Goal: Task Accomplishment & Management: Manage account settings

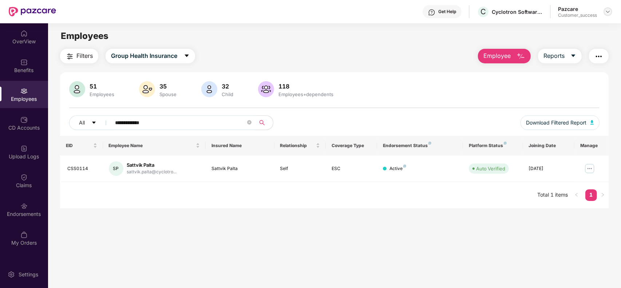
click at [610, 13] on img at bounding box center [608, 12] width 6 height 6
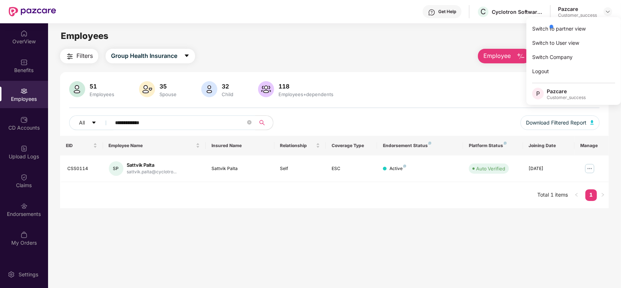
click at [584, 28] on div at bounding box center [582, 26] width 69 height 15
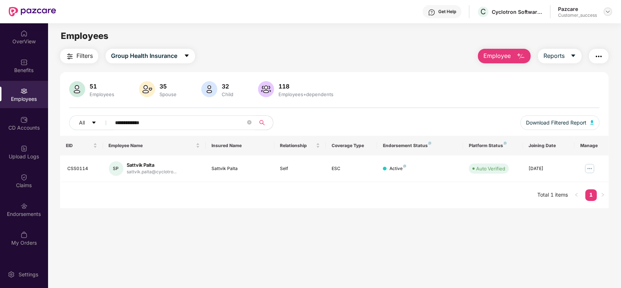
click at [608, 12] on img at bounding box center [608, 12] width 6 height 6
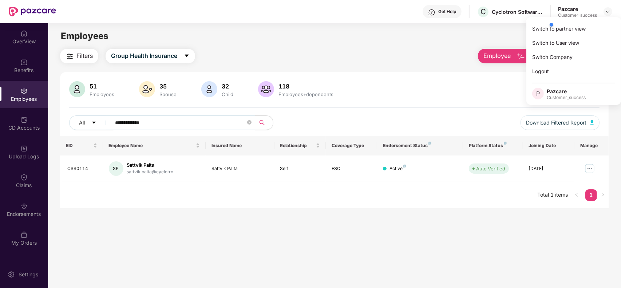
click at [575, 28] on div at bounding box center [582, 24] width 69 height 15
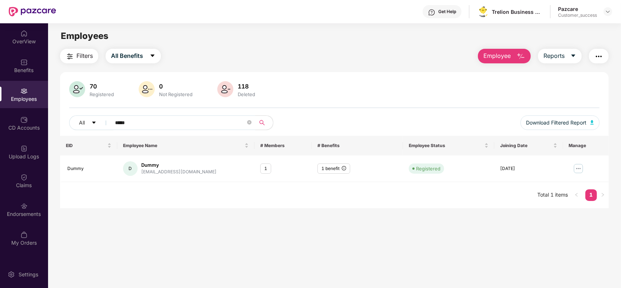
click at [610, 16] on div "Pazcare Customer_success" at bounding box center [585, 11] width 54 height 13
click at [610, 15] on div at bounding box center [607, 11] width 9 height 9
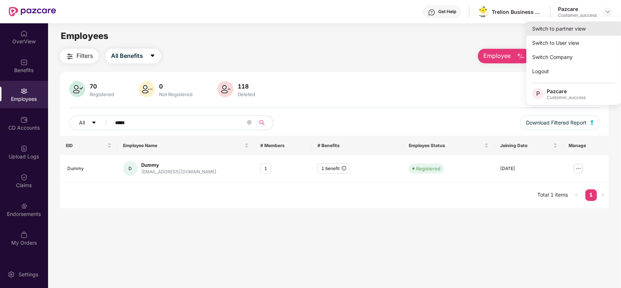
click at [572, 22] on div "Switch to partner view" at bounding box center [573, 28] width 95 height 14
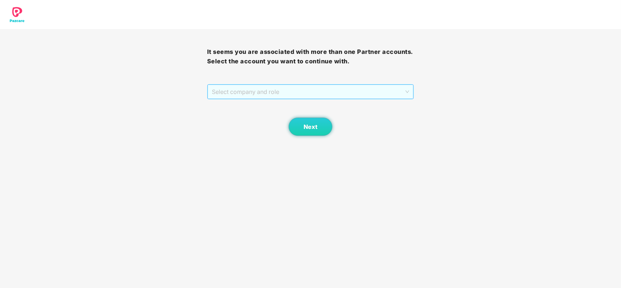
click at [257, 88] on span "Select company and role" at bounding box center [311, 92] width 198 height 14
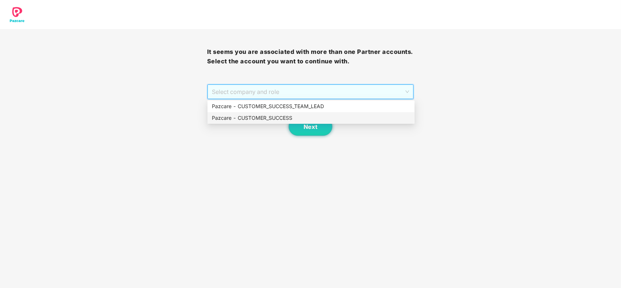
click at [261, 121] on div "Pazcare - CUSTOMER_SUCCESS" at bounding box center [311, 118] width 198 height 8
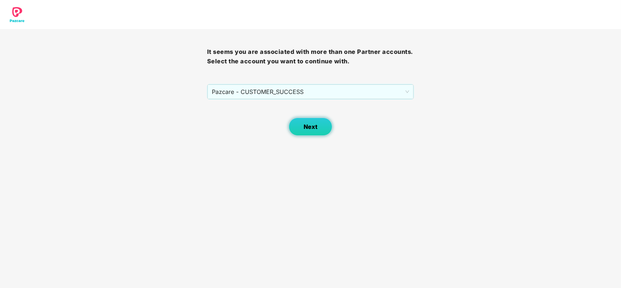
click at [307, 124] on span "Next" at bounding box center [311, 126] width 14 height 7
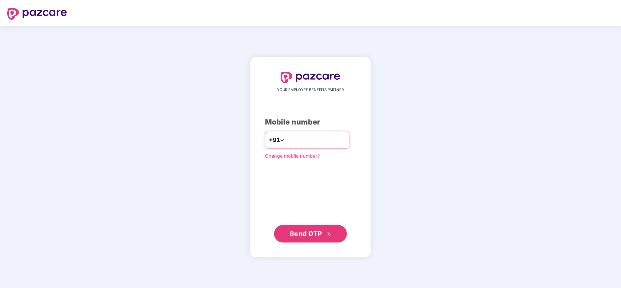
click at [307, 141] on input "number" at bounding box center [316, 140] width 60 height 12
type input "**********"
click at [316, 230] on span "Send OTP" at bounding box center [306, 233] width 32 height 8
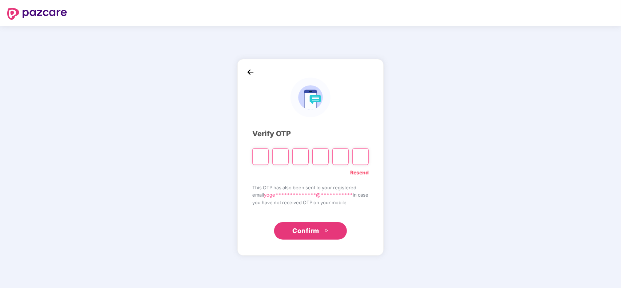
type input "*"
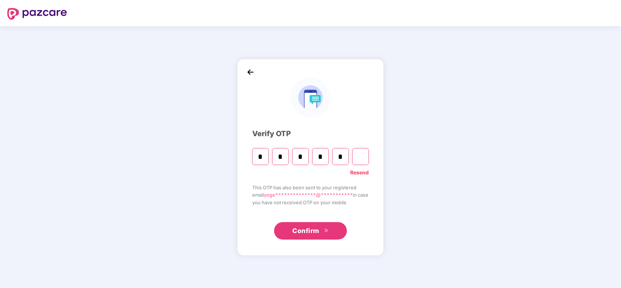
type input "*"
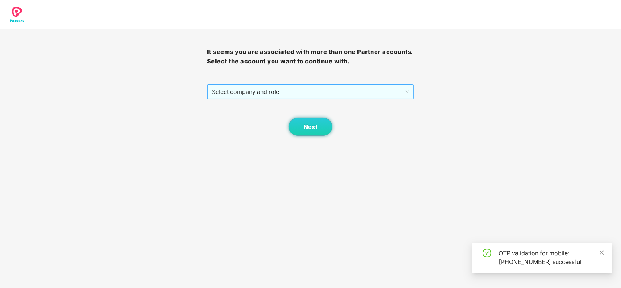
click at [298, 93] on span "Select company and role" at bounding box center [311, 92] width 198 height 14
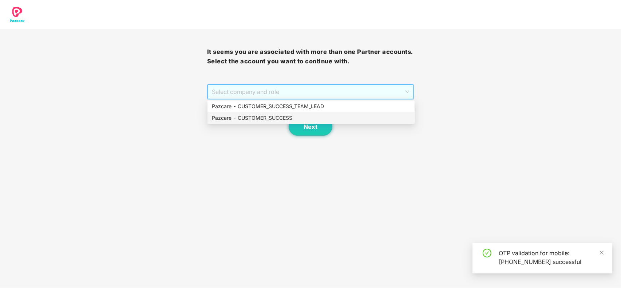
click at [289, 116] on div "Pazcare - CUSTOMER_SUCCESS" at bounding box center [311, 118] width 198 height 8
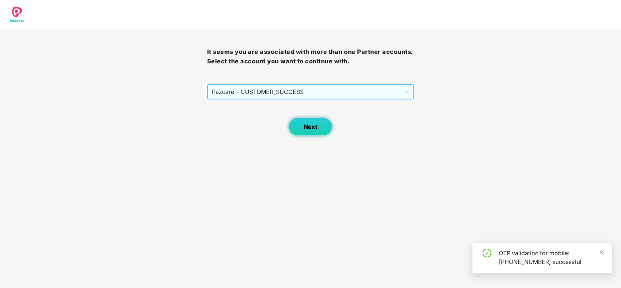
click at [316, 128] on span "Next" at bounding box center [311, 126] width 14 height 7
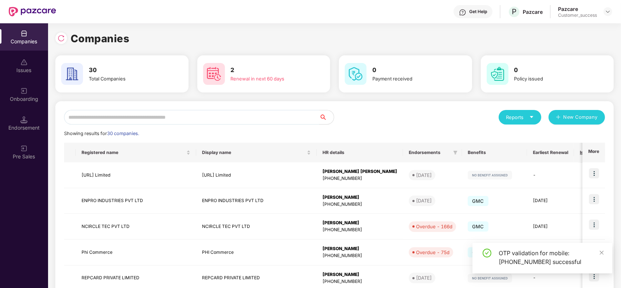
click at [155, 116] on input "text" at bounding box center [191, 117] width 255 height 15
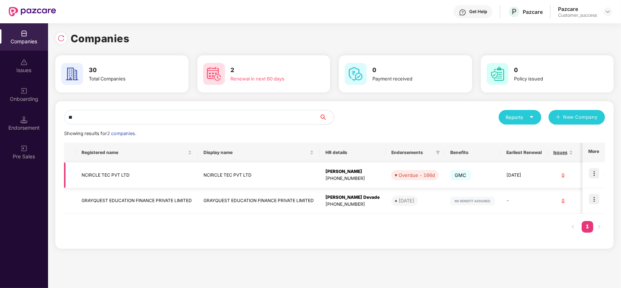
type input "**"
click at [592, 173] on img at bounding box center [594, 173] width 10 height 10
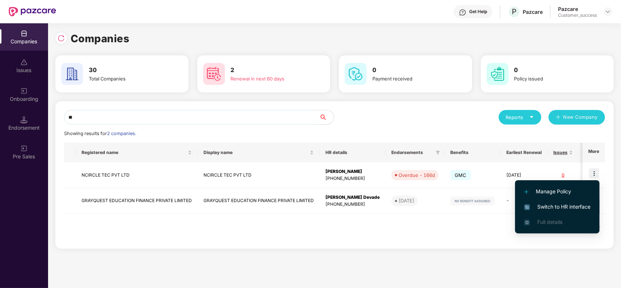
click at [561, 203] on span "Switch to HR interface" at bounding box center [557, 207] width 66 height 8
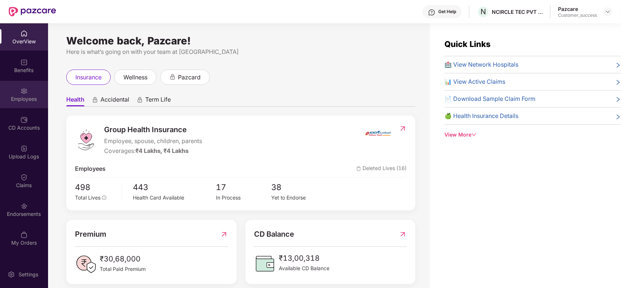
click at [28, 100] on div "Employees" at bounding box center [24, 98] width 48 height 7
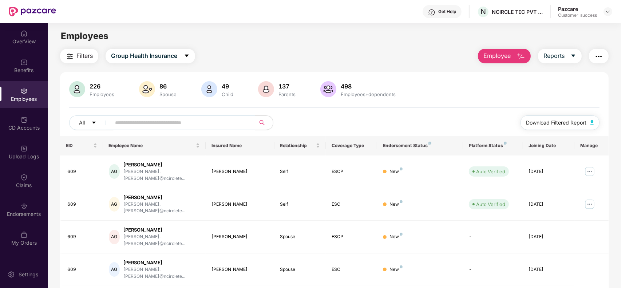
click at [552, 124] on span "Download Filtered Report" at bounding box center [556, 123] width 60 height 8
click at [608, 10] on img at bounding box center [608, 12] width 6 height 6
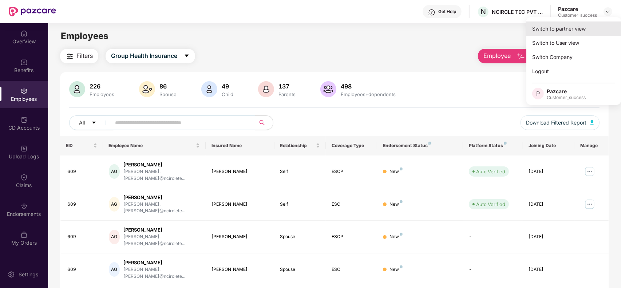
click at [568, 27] on div "Switch to partner view" at bounding box center [573, 28] width 95 height 14
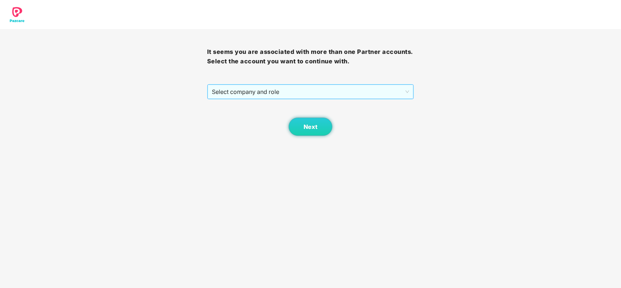
click at [270, 90] on span "Select company and role" at bounding box center [311, 92] width 198 height 14
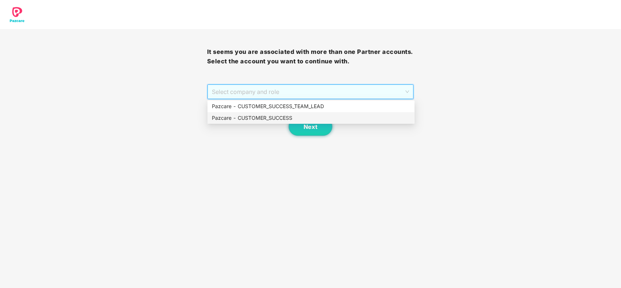
click at [265, 122] on div "Pazcare - CUSTOMER_SUCCESS" at bounding box center [310, 118] width 207 height 12
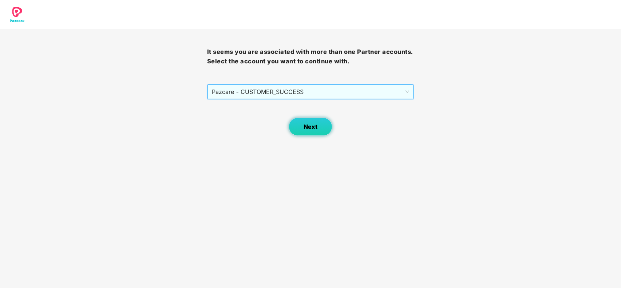
click at [322, 130] on button "Next" at bounding box center [311, 127] width 44 height 18
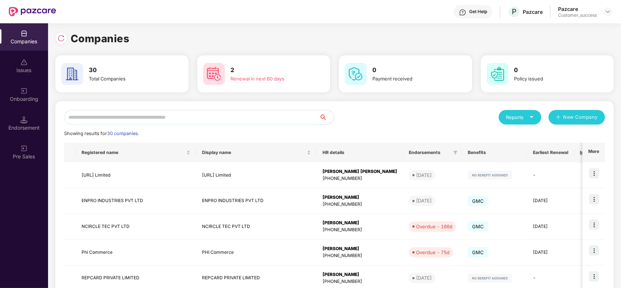
click at [181, 116] on input "text" at bounding box center [191, 117] width 255 height 15
type input "*"
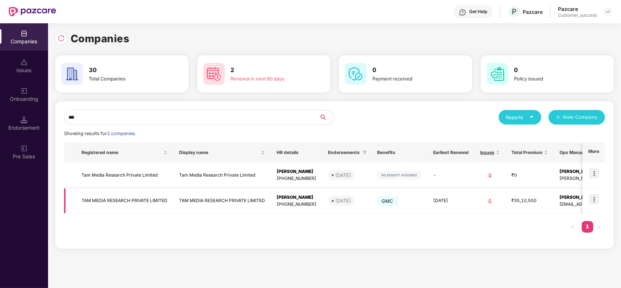
type input "***"
click at [596, 202] on img at bounding box center [594, 199] width 10 height 10
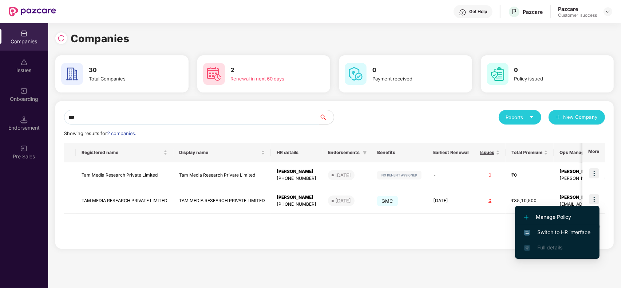
click at [549, 230] on span "Switch to HR interface" at bounding box center [557, 232] width 66 height 8
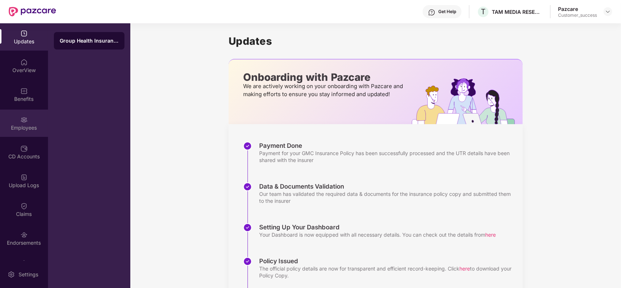
click at [15, 129] on div "Employees" at bounding box center [24, 127] width 48 height 7
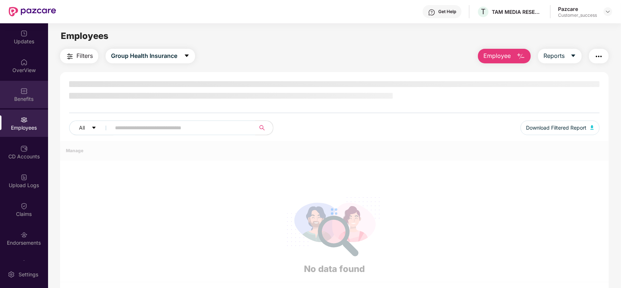
click at [25, 102] on div "Benefits" at bounding box center [24, 98] width 48 height 7
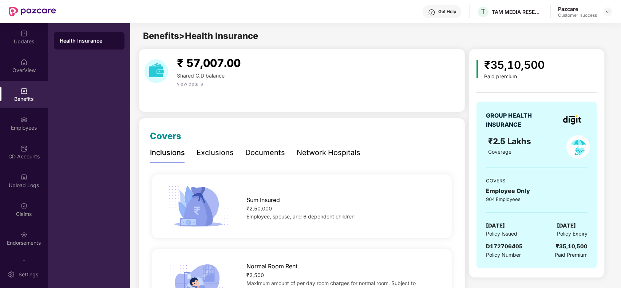
click at [270, 156] on div "Documents" at bounding box center [265, 152] width 40 height 11
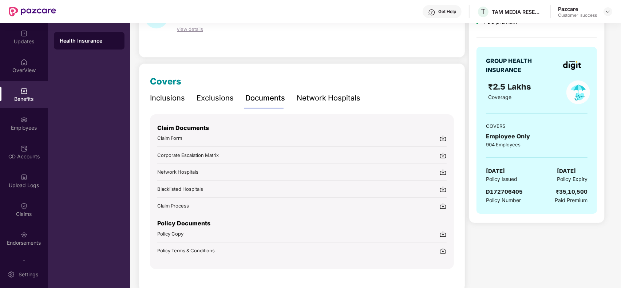
scroll to position [67, 0]
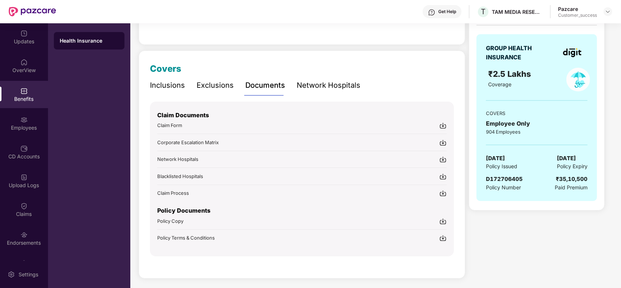
click at [443, 220] on img at bounding box center [442, 221] width 7 height 7
click at [38, 118] on div "Employees" at bounding box center [24, 123] width 48 height 27
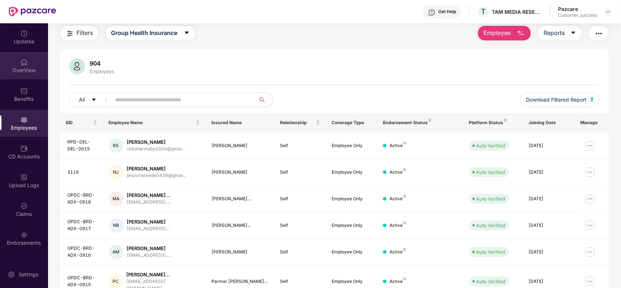
click at [30, 74] on div "OverView" at bounding box center [24, 65] width 48 height 27
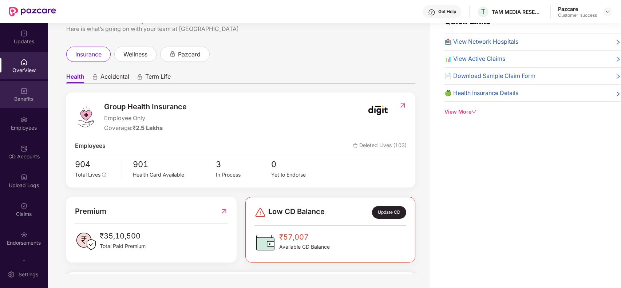
click at [18, 95] on div "Benefits" at bounding box center [24, 94] width 48 height 27
